Goal: Transaction & Acquisition: Download file/media

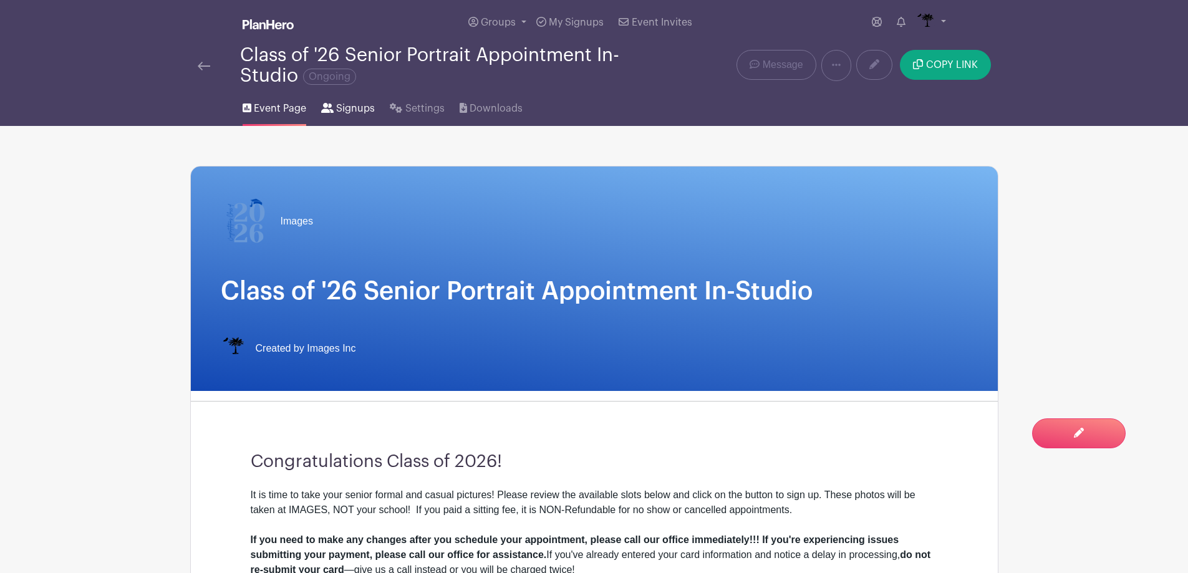
click at [352, 111] on span "Signups" at bounding box center [355, 108] width 39 height 15
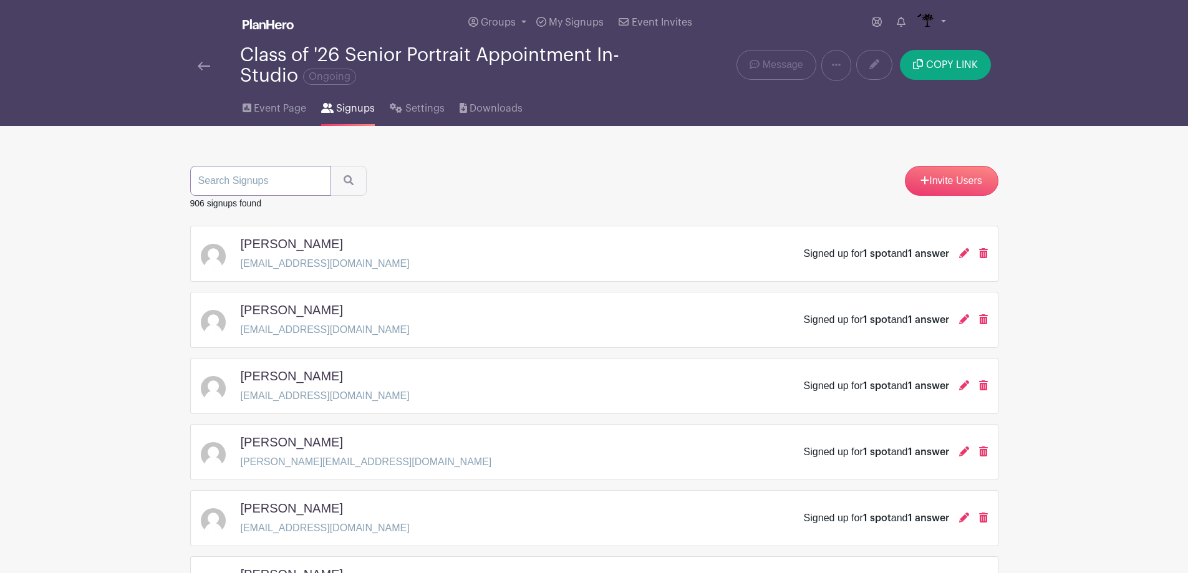
click at [265, 194] on input "search" at bounding box center [260, 181] width 141 height 30
type input "[PERSON_NAME]"
click at [331, 166] on button "submit" at bounding box center [349, 181] width 36 height 30
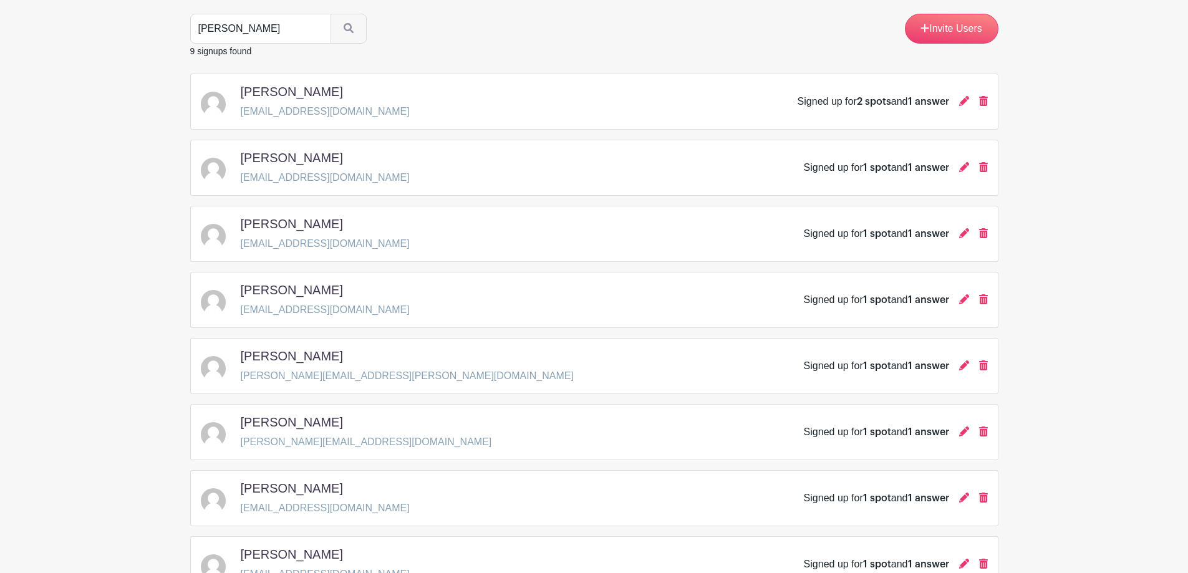
scroll to position [187, 0]
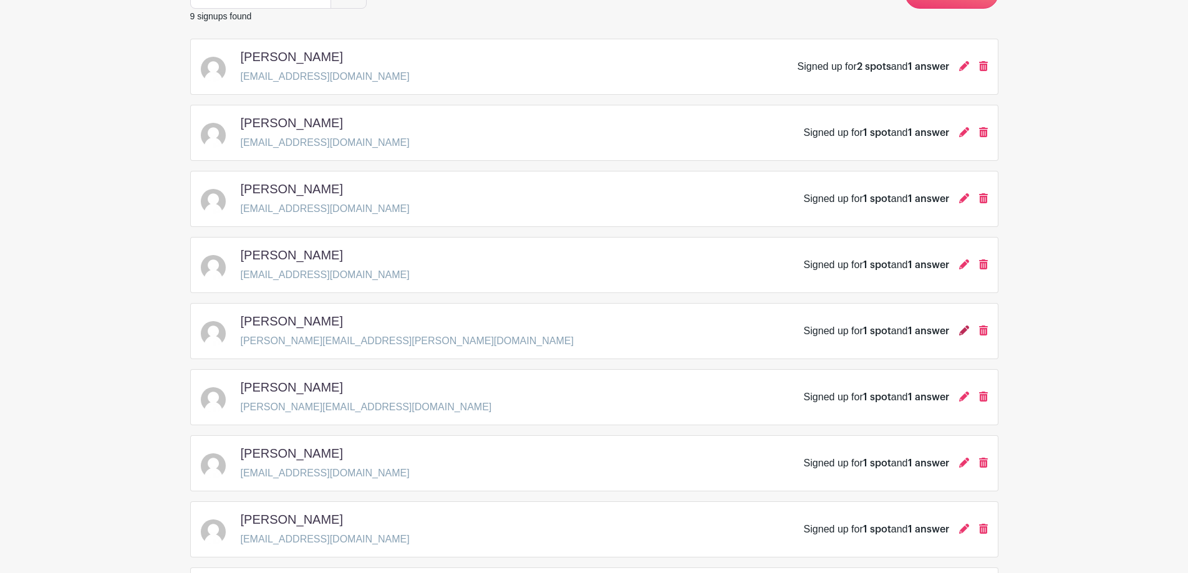
click at [964, 333] on icon at bounding box center [965, 331] width 10 height 10
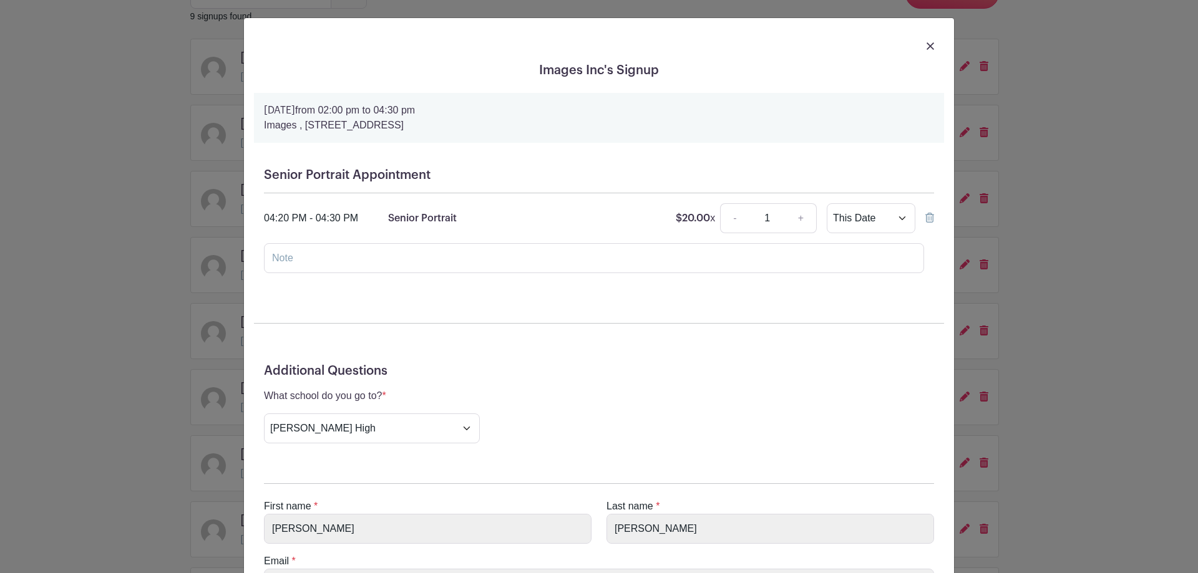
click at [925, 218] on icon at bounding box center [929, 218] width 9 height 10
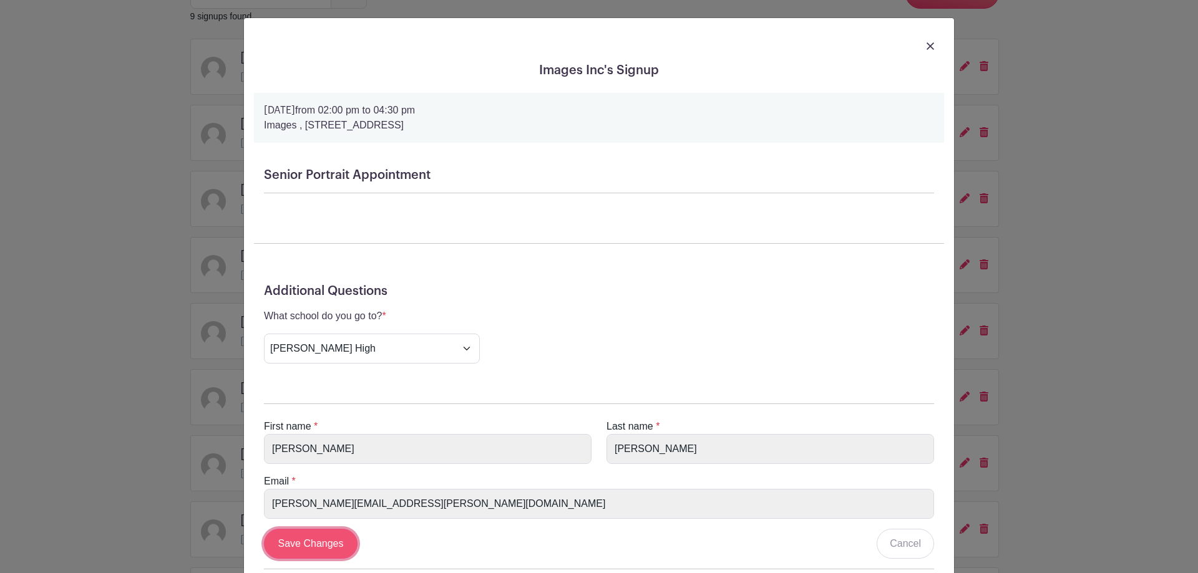
click at [288, 539] on input "Save Changes" at bounding box center [311, 544] width 94 height 30
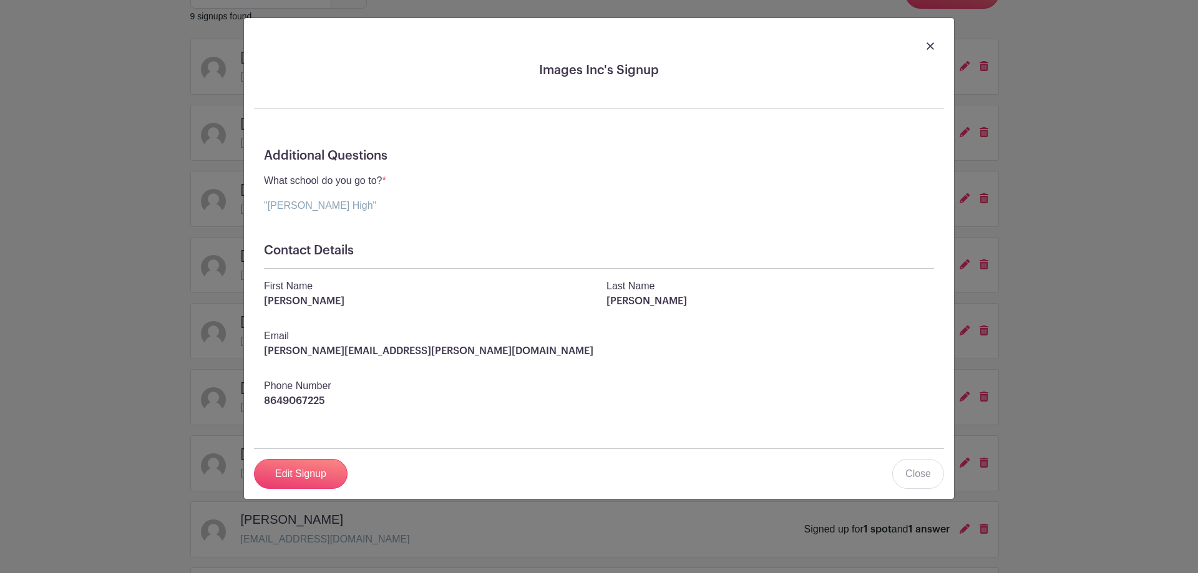
click at [926, 49] on div at bounding box center [599, 45] width 690 height 35
click at [925, 46] on div at bounding box center [599, 45] width 690 height 35
click at [925, 47] on div at bounding box center [599, 45] width 690 height 35
click at [931, 44] on img at bounding box center [929, 45] width 7 height 7
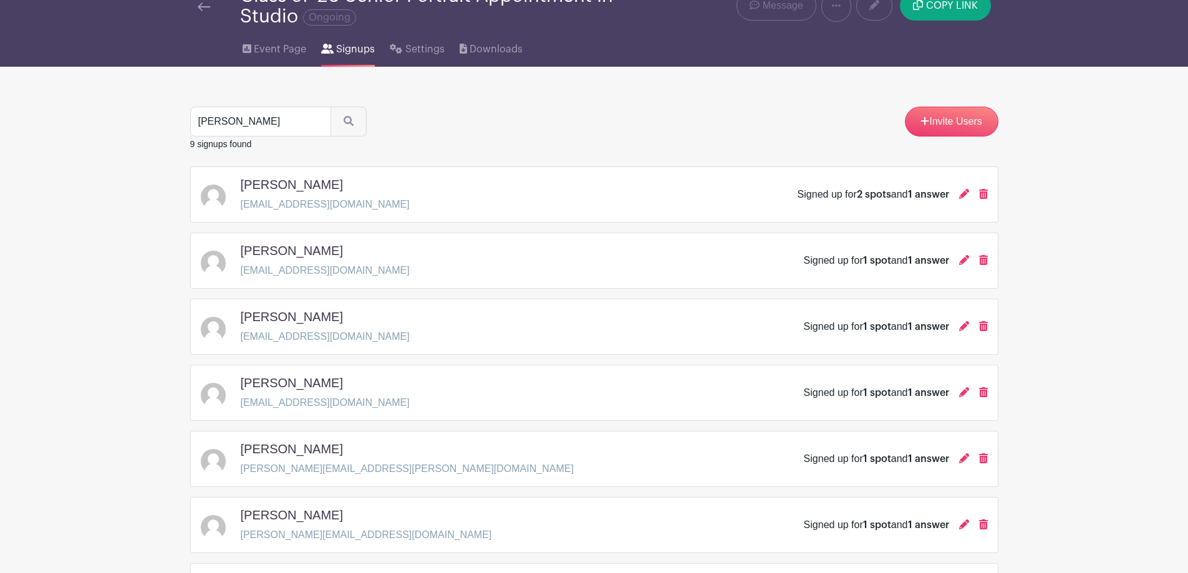
scroll to position [0, 0]
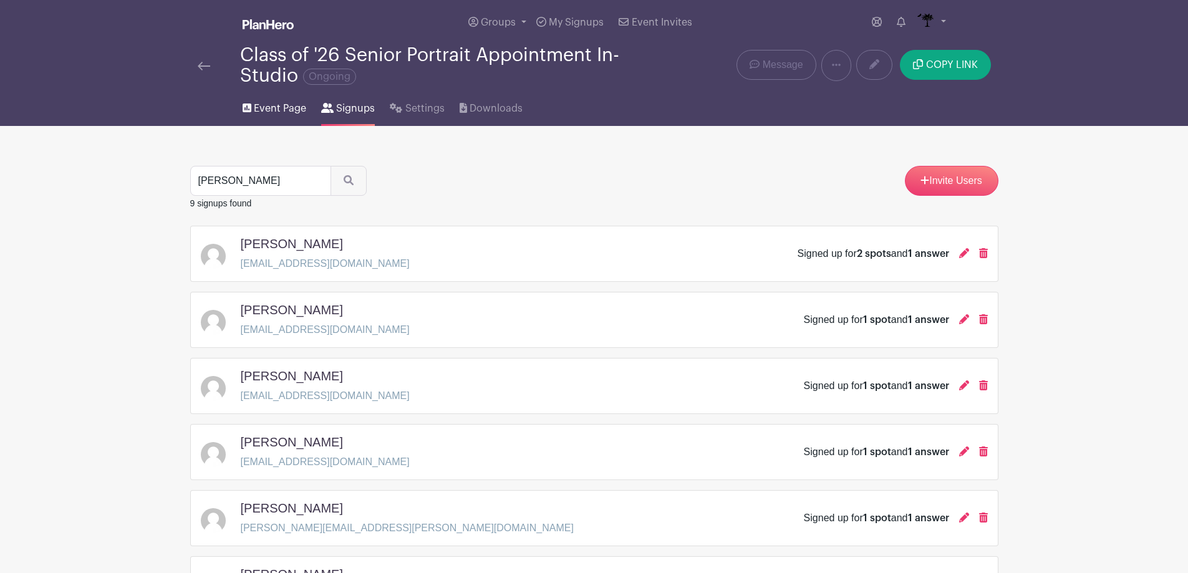
click at [298, 112] on span "Event Page" at bounding box center [280, 108] width 52 height 15
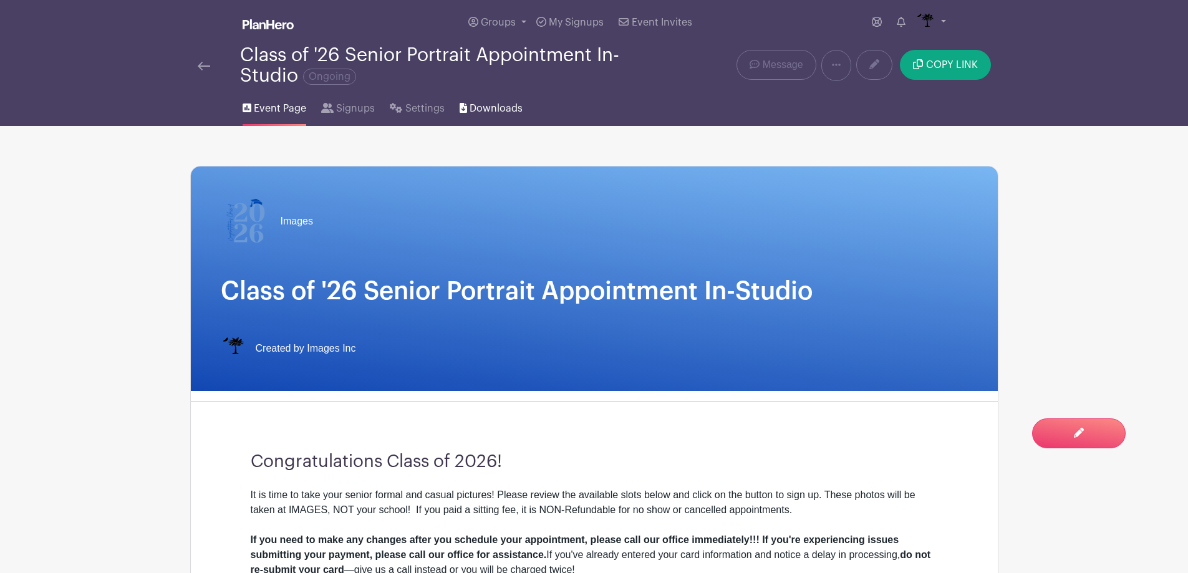
click at [464, 112] on icon at bounding box center [463, 108] width 7 height 10
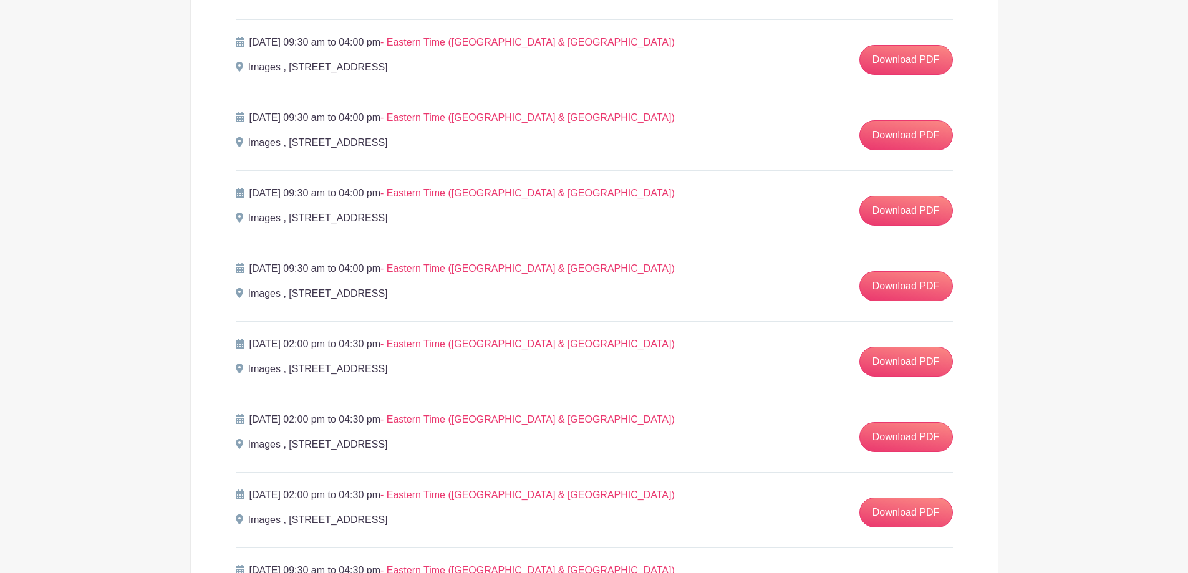
scroll to position [2371, 0]
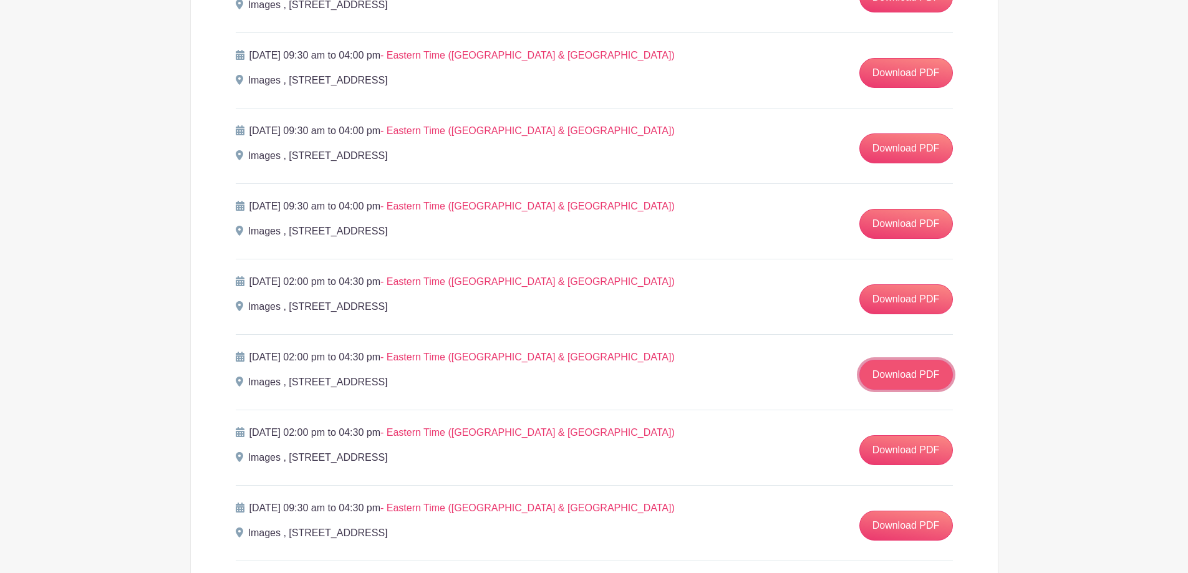
click at [890, 369] on link "Download PDF" at bounding box center [907, 375] width 94 height 30
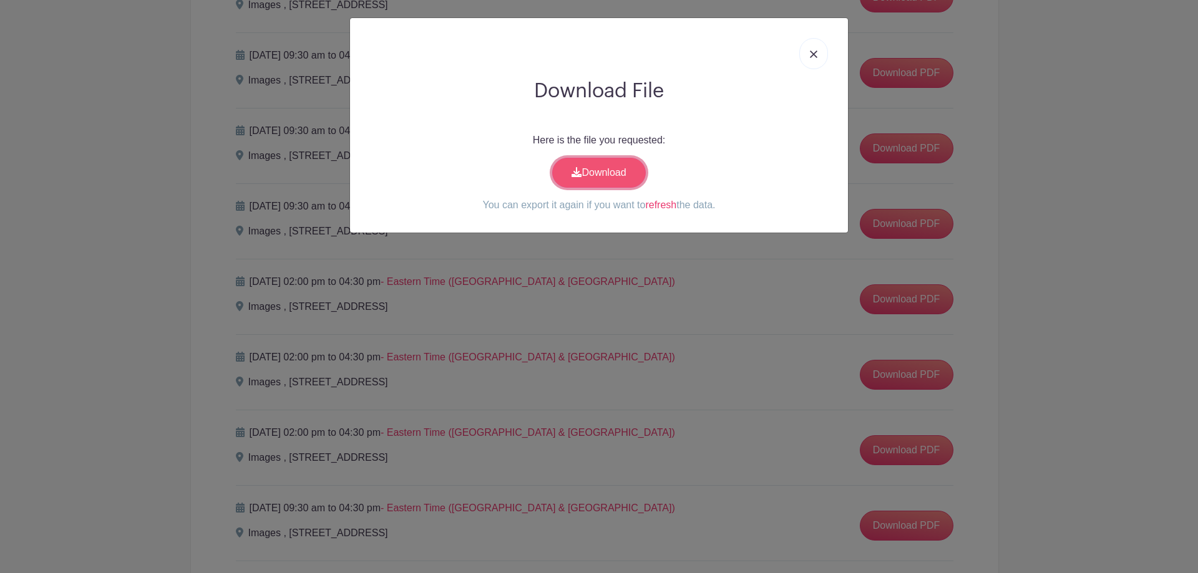
click at [610, 164] on link "Download" at bounding box center [599, 173] width 94 height 30
click at [815, 53] on img at bounding box center [813, 54] width 7 height 7
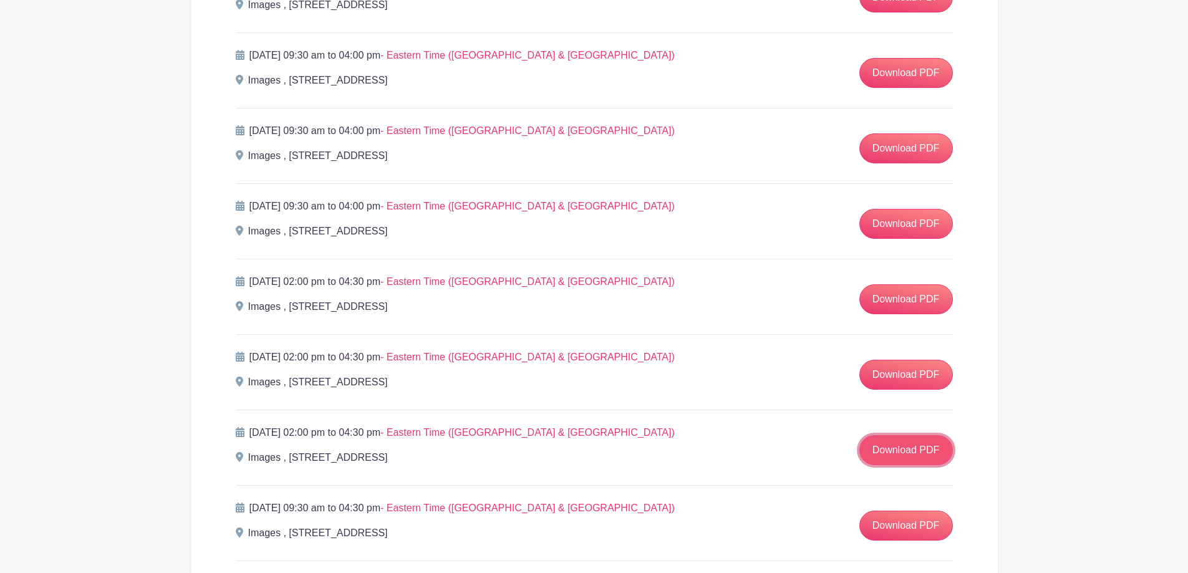
click at [898, 446] on link "Download PDF" at bounding box center [907, 450] width 94 height 30
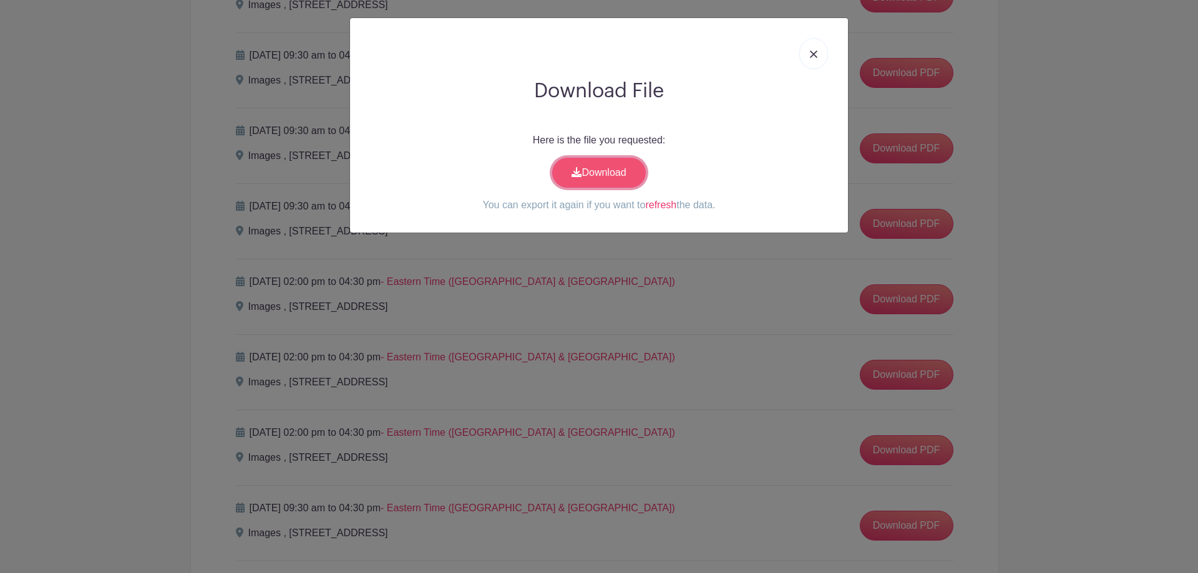
click at [601, 182] on link "Download" at bounding box center [599, 173] width 94 height 30
click at [814, 51] on img at bounding box center [813, 54] width 7 height 7
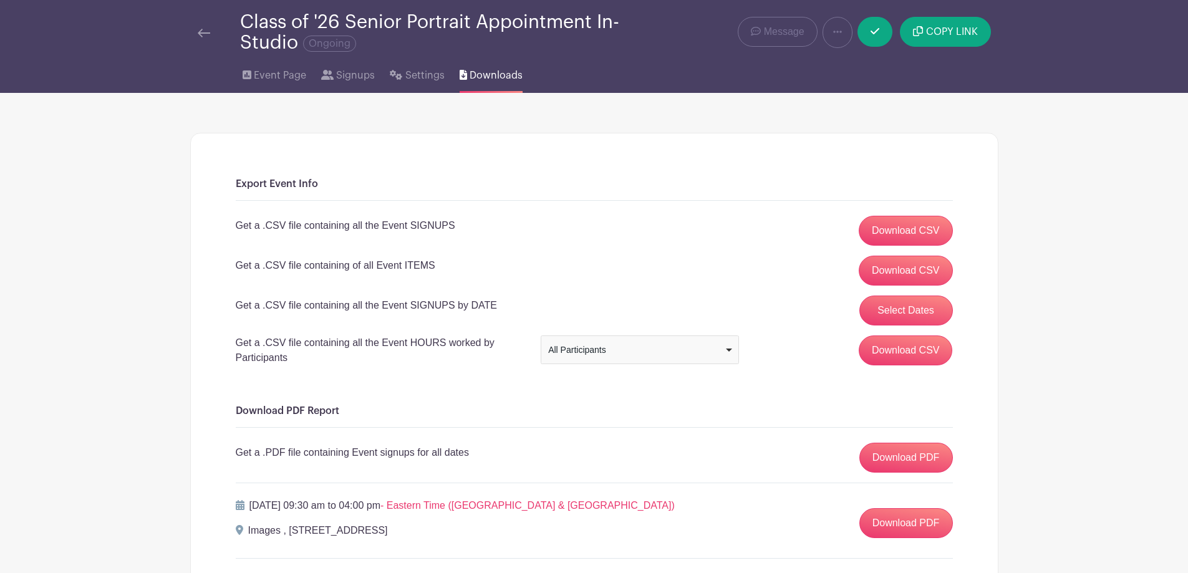
scroll to position [0, 0]
